Goal: Understand process/instructions: Learn how to perform a task or action

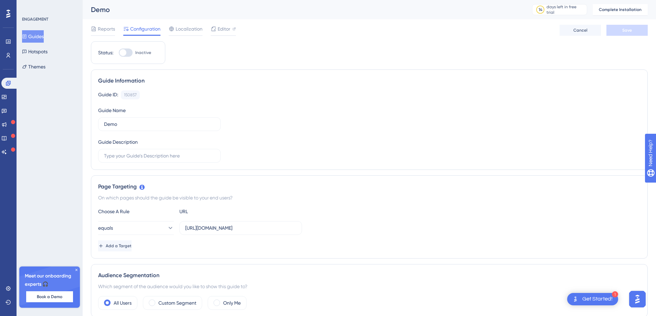
click at [127, 56] on div at bounding box center [126, 53] width 14 height 8
click at [119, 53] on input "Inactive" at bounding box center [118, 53] width 0 height 0
checkbox input "false"
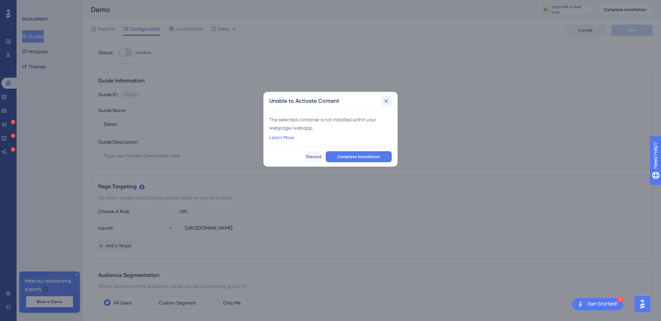
click at [391, 103] on button at bounding box center [386, 101] width 11 height 11
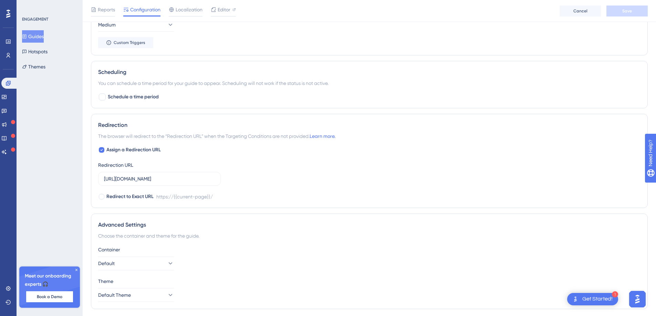
scroll to position [417, 0]
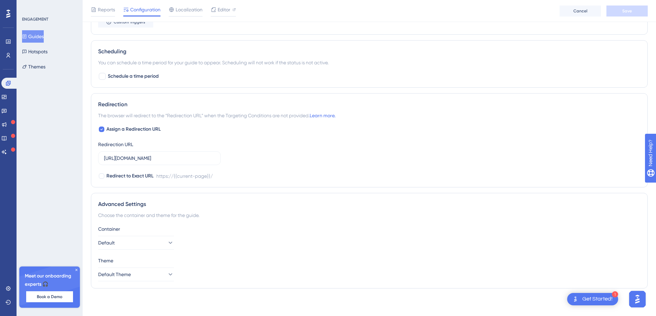
click at [595, 303] on div "Get Started!" at bounding box center [597, 300] width 30 height 8
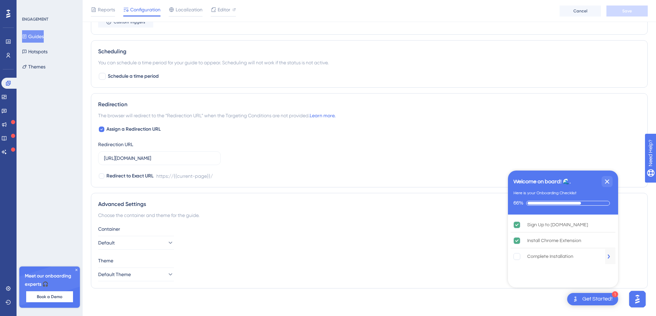
click at [567, 257] on div "Complete Installation" at bounding box center [550, 257] width 46 height 8
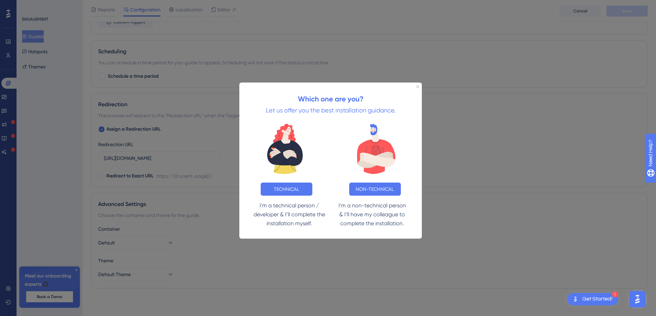
scroll to position [0, 0]
click at [416, 88] on div "Which one are you? Let us offer you the best installation guidance." at bounding box center [330, 99] width 182 height 35
click at [417, 87] on icon "Close Preview" at bounding box center [417, 86] width 3 height 3
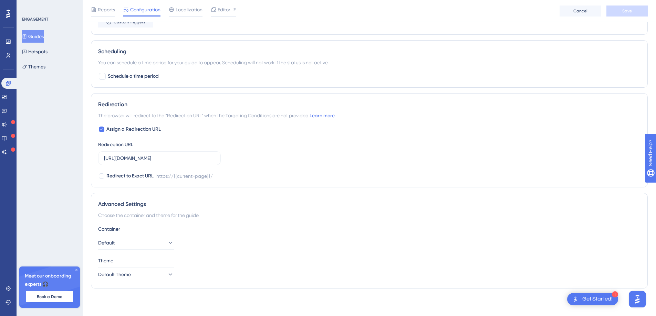
click at [640, 302] on img "Open AI Assistant Launcher" at bounding box center [637, 299] width 12 height 12
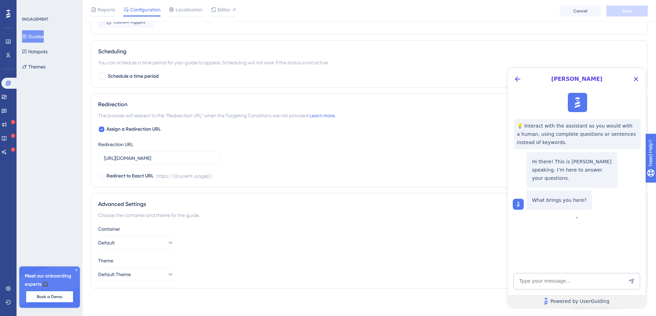
click at [638, 302] on link "Powered by UserGuiding" at bounding box center [577, 301] width 138 height 12
click at [637, 76] on icon "Close Button" at bounding box center [636, 79] width 8 height 8
